Goal: Book appointment/travel/reservation

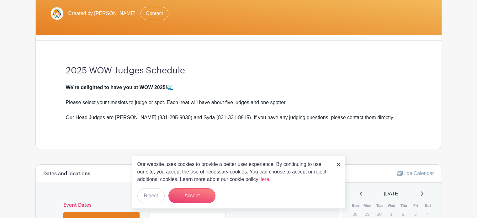
scroll to position [126, 0]
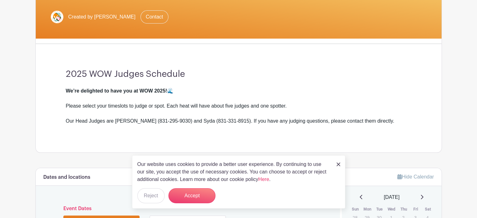
click at [339, 164] on img at bounding box center [339, 165] width 4 height 4
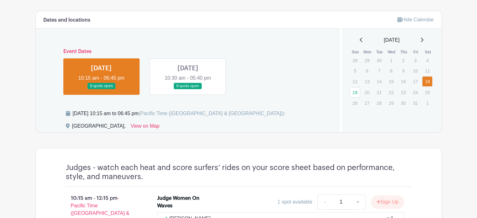
scroll to position [282, 0]
click at [188, 90] on link at bounding box center [188, 90] width 0 height 0
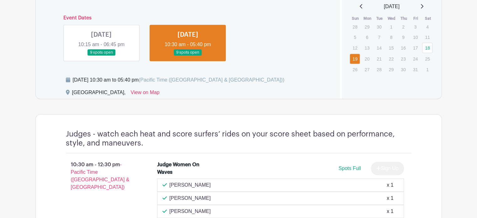
scroll to position [282, 0]
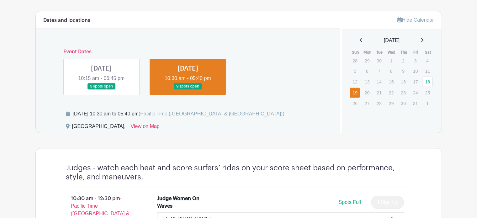
click at [101, 90] on link at bounding box center [101, 90] width 0 height 0
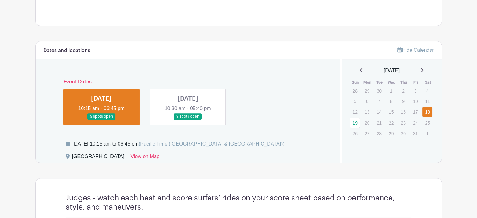
scroll to position [251, 0]
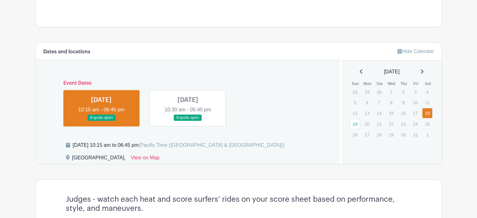
click at [188, 121] on link at bounding box center [188, 121] width 0 height 0
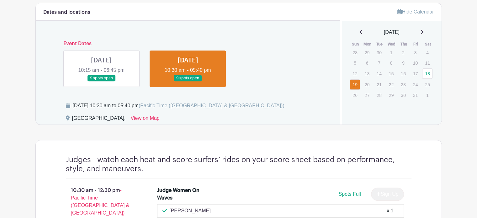
scroll to position [282, 0]
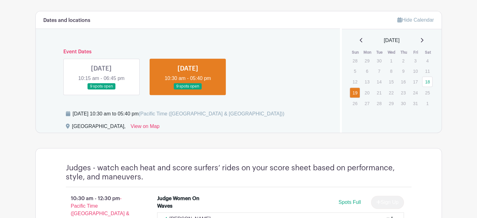
click at [101, 90] on link at bounding box center [101, 90] width 0 height 0
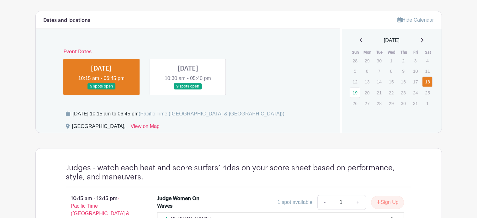
click at [101, 90] on link at bounding box center [101, 90] width 0 height 0
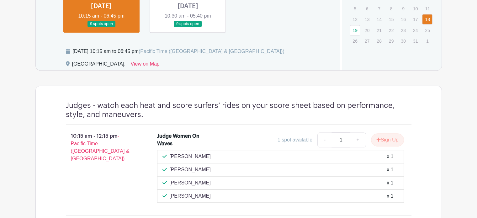
scroll to position [345, 0]
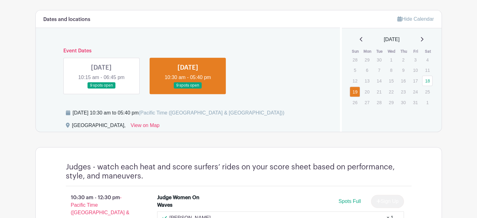
scroll to position [282, 0]
